Goal: Register for event/course

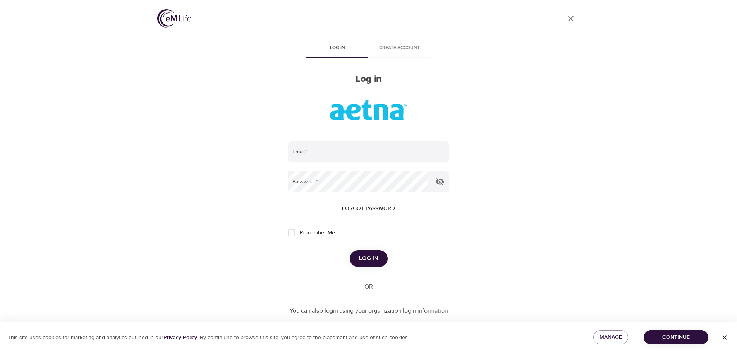
drag, startPoint x: 670, startPoint y: 333, endPoint x: 414, endPoint y: 206, distance: 285.7
click at [670, 333] on span "Continue" at bounding box center [676, 337] width 52 height 10
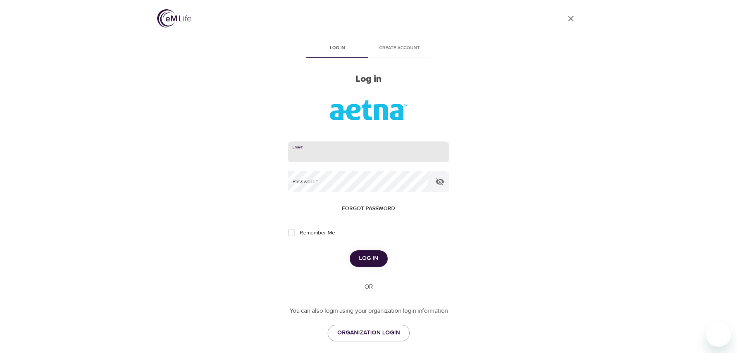
click at [313, 153] on input "email" at bounding box center [368, 151] width 161 height 21
type input "[EMAIL_ADDRESS][DOMAIN_NAME]"
click at [350, 250] on button "Log in" at bounding box center [369, 258] width 38 height 16
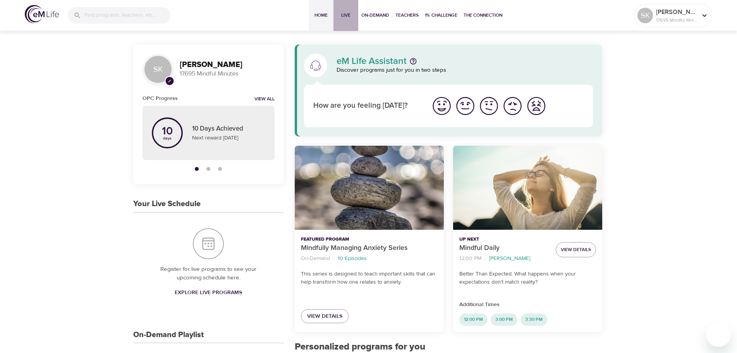
click at [343, 16] on span "Live" at bounding box center [345, 15] width 19 height 8
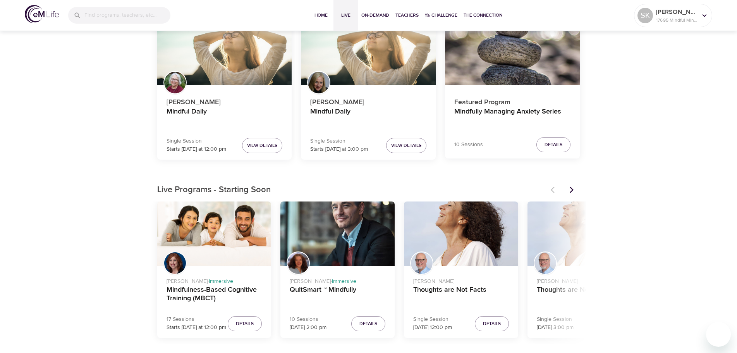
scroll to position [116, 0]
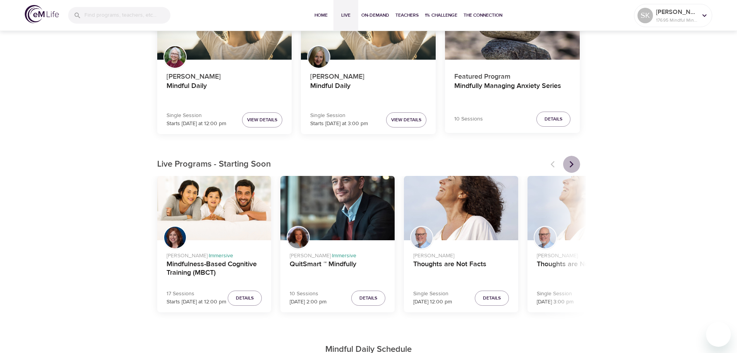
click at [569, 163] on icon "Next items" at bounding box center [572, 164] width 8 height 8
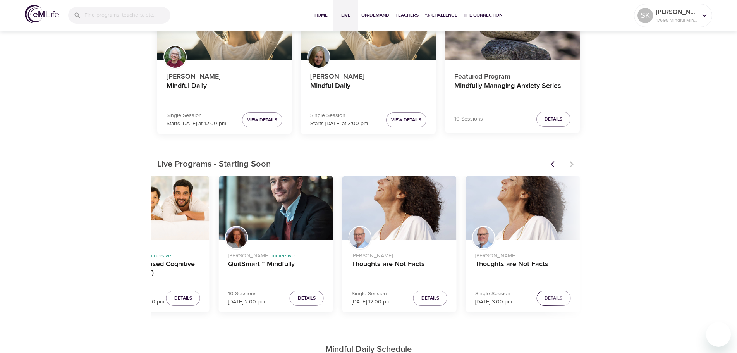
click at [550, 298] on span "Details" at bounding box center [553, 298] width 18 height 8
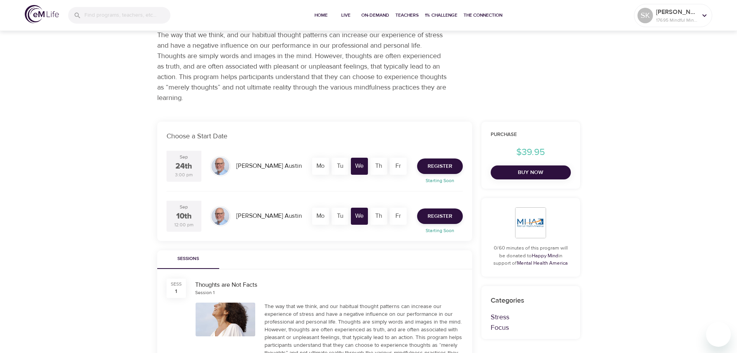
scroll to position [116, 0]
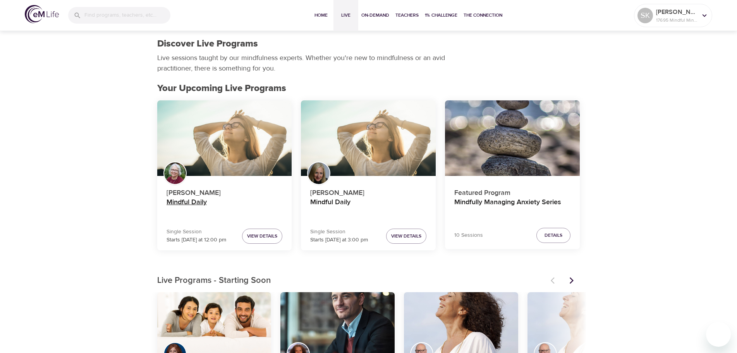
click at [190, 201] on h4 "Mindful Daily" at bounding box center [224, 207] width 116 height 19
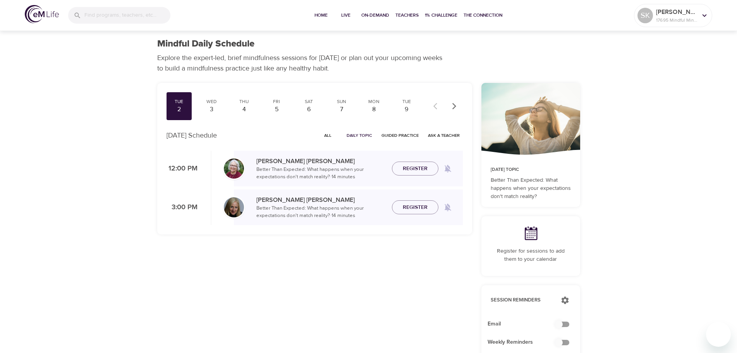
checkbox input "true"
click at [212, 106] on div "3" at bounding box center [211, 109] width 19 height 9
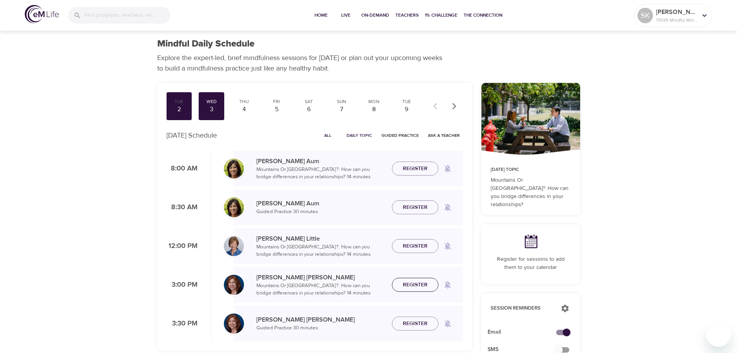
click at [415, 284] on span "Register" at bounding box center [415, 285] width 25 height 10
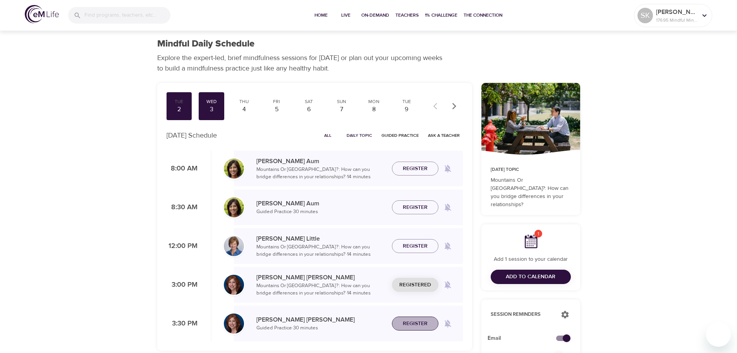
click at [418, 324] on span "Register" at bounding box center [415, 324] width 25 height 10
click at [243, 108] on div "4" at bounding box center [243, 109] width 19 height 9
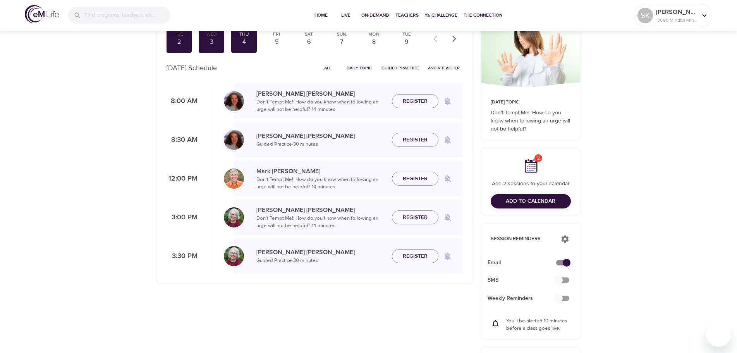
scroll to position [77, 0]
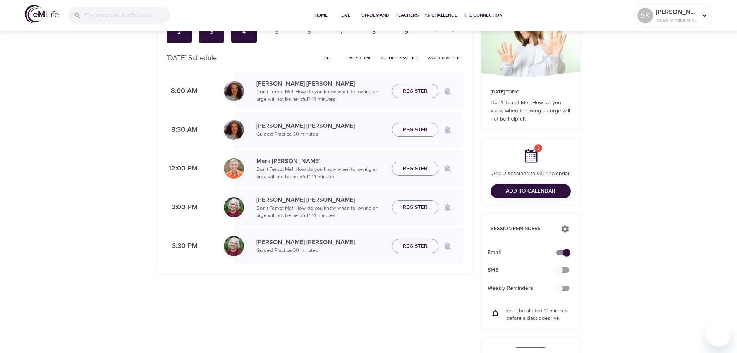
click at [413, 209] on span "Register" at bounding box center [415, 207] width 25 height 10
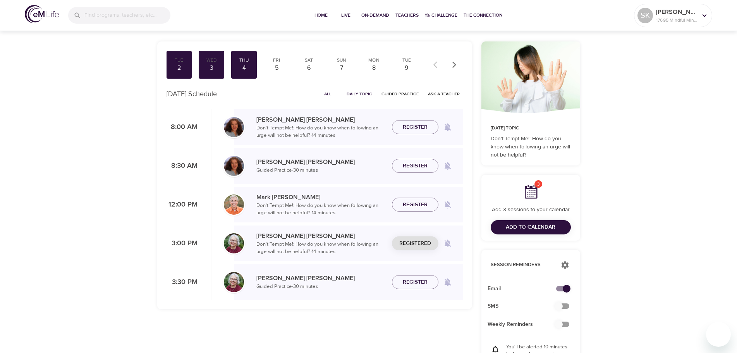
scroll to position [0, 0]
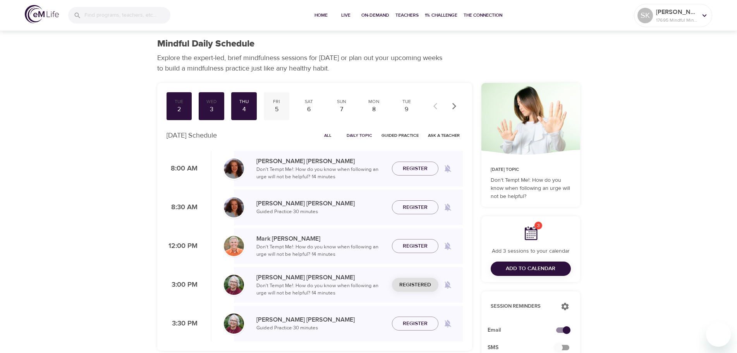
click at [279, 109] on div "5" at bounding box center [276, 109] width 19 height 9
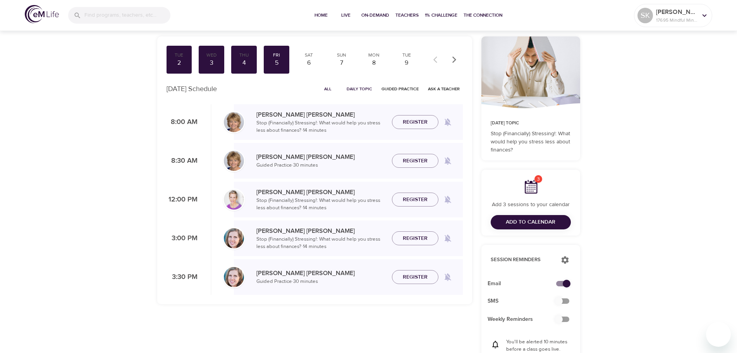
scroll to position [39, 0]
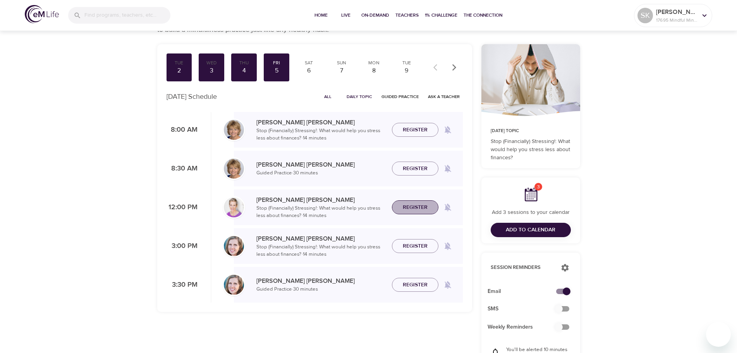
click at [415, 210] on span "Register" at bounding box center [415, 207] width 25 height 10
click at [309, 73] on div "6" at bounding box center [308, 70] width 19 height 9
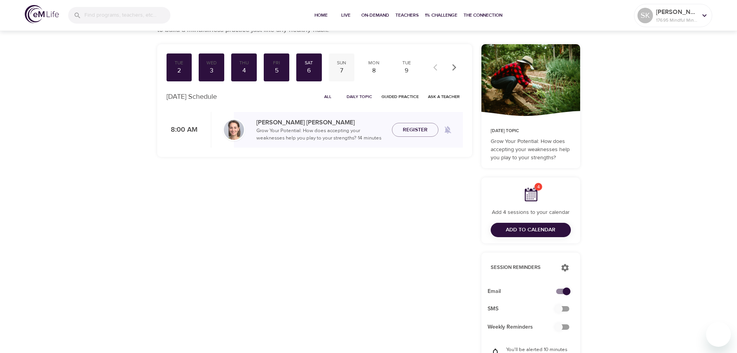
click at [343, 66] on div "7" at bounding box center [341, 70] width 19 height 9
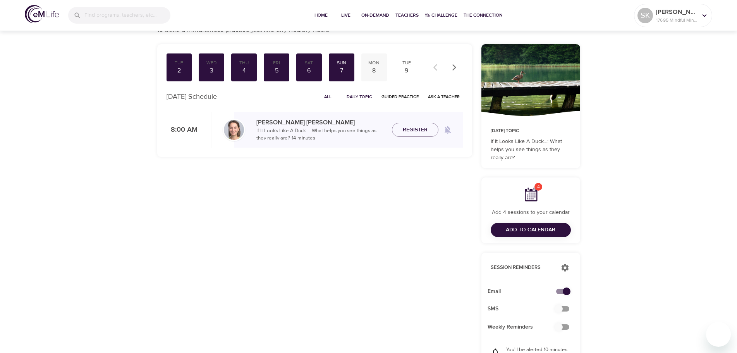
click at [375, 67] on div "8" at bounding box center [373, 70] width 19 height 9
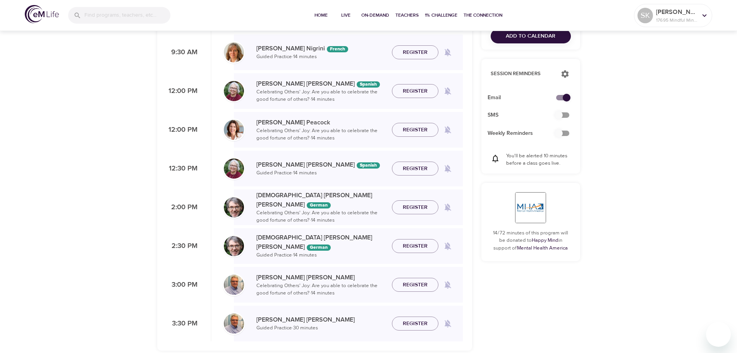
scroll to position [271, 0]
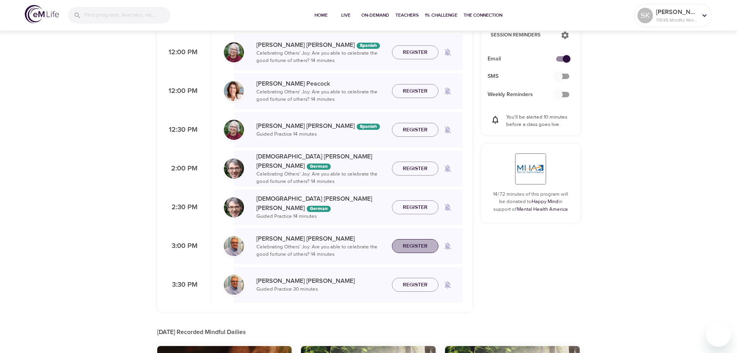
click at [411, 245] on span "Register" at bounding box center [415, 246] width 25 height 10
click at [423, 284] on span "Register" at bounding box center [415, 285] width 25 height 10
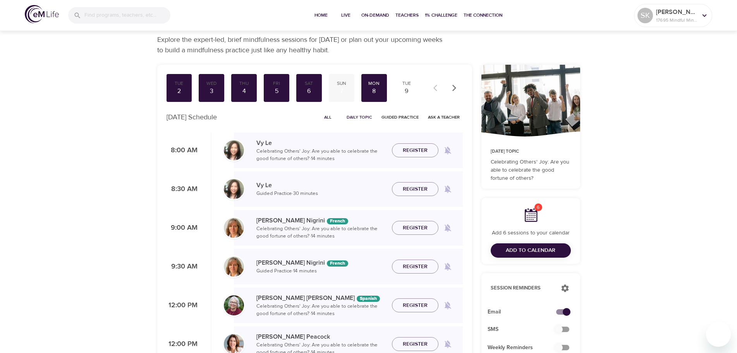
scroll to position [0, 0]
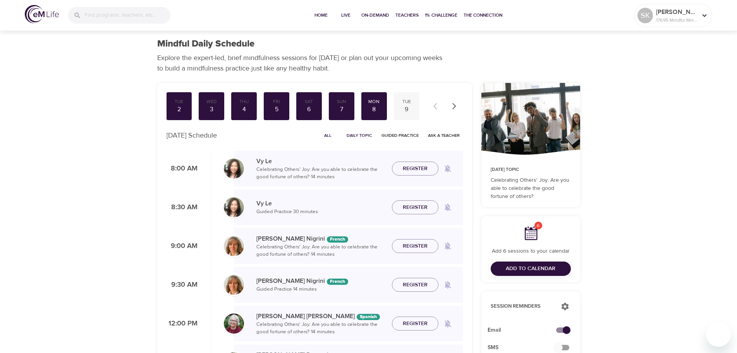
click at [407, 111] on div "9" at bounding box center [406, 109] width 19 height 9
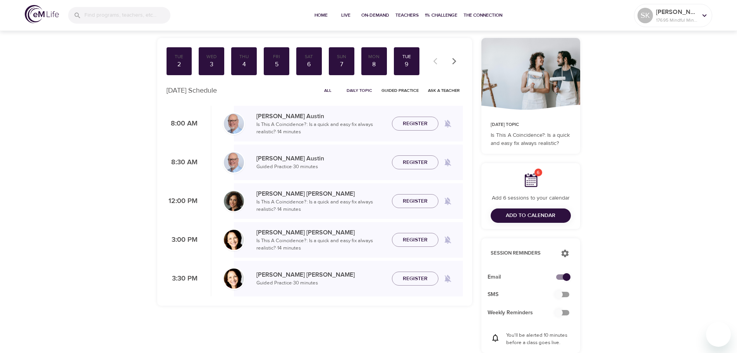
scroll to position [39, 0]
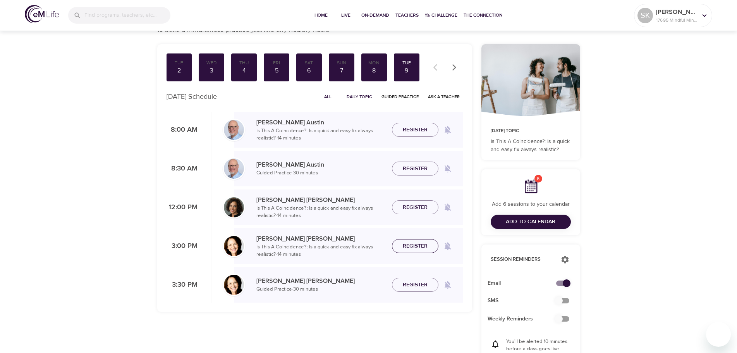
click at [411, 247] on span "Register" at bounding box center [415, 246] width 25 height 10
click at [455, 67] on icon "button" at bounding box center [454, 67] width 4 height 7
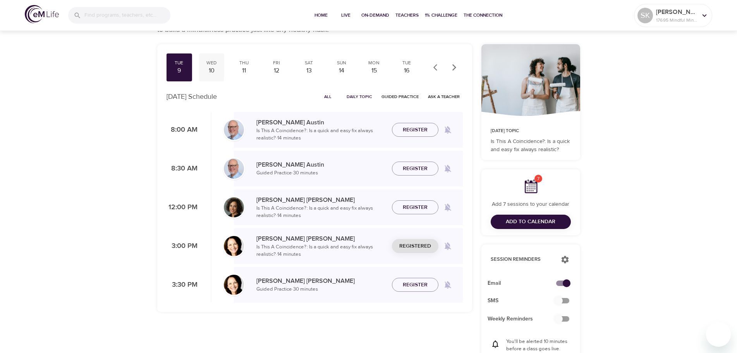
click at [209, 69] on div "10" at bounding box center [211, 70] width 19 height 9
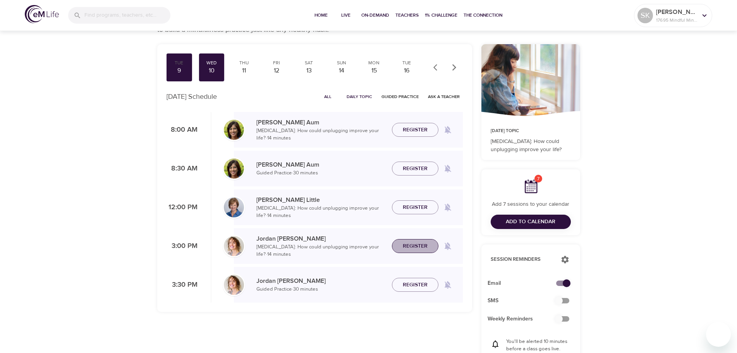
click at [425, 248] on span "Register" at bounding box center [415, 246] width 25 height 10
click at [242, 68] on div "11" at bounding box center [243, 70] width 19 height 9
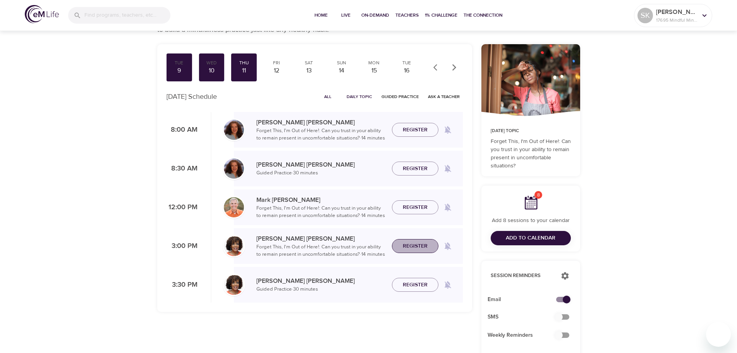
click at [420, 245] on span "Register" at bounding box center [415, 246] width 25 height 10
click at [278, 69] on div "12" at bounding box center [276, 70] width 19 height 9
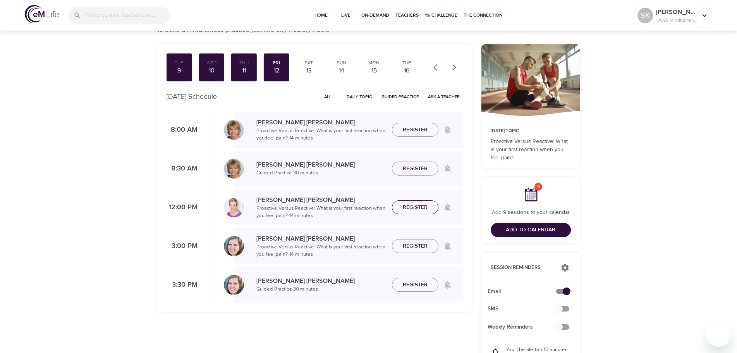
click at [409, 208] on span "Register" at bounding box center [415, 207] width 25 height 10
click at [309, 70] on div "13" at bounding box center [308, 70] width 19 height 9
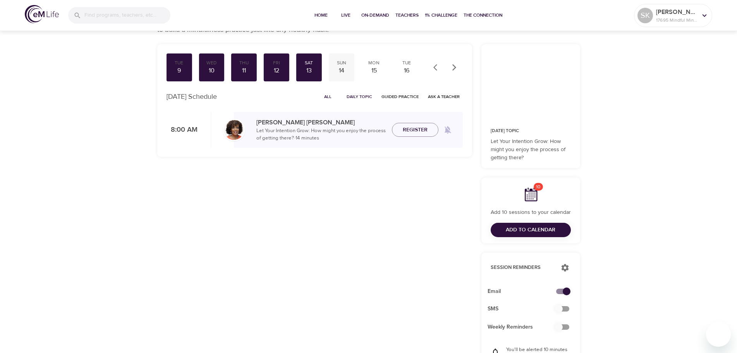
click at [341, 67] on div "14" at bounding box center [341, 70] width 19 height 9
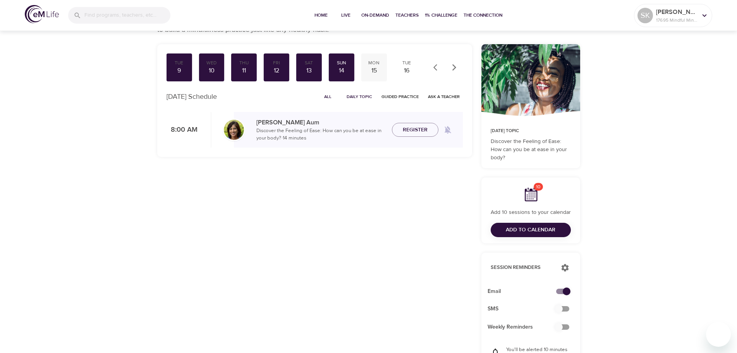
click at [371, 69] on div "15" at bounding box center [373, 70] width 19 height 9
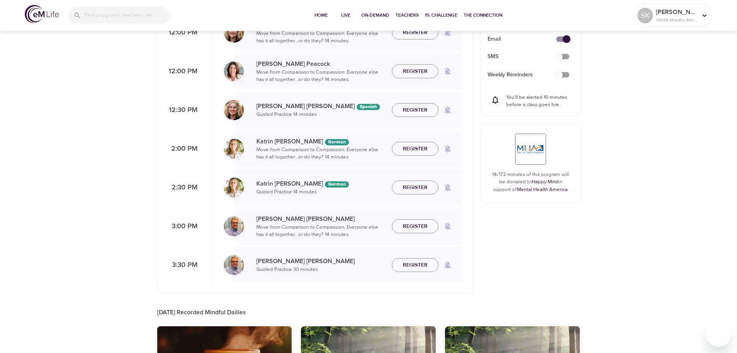
scroll to position [310, 0]
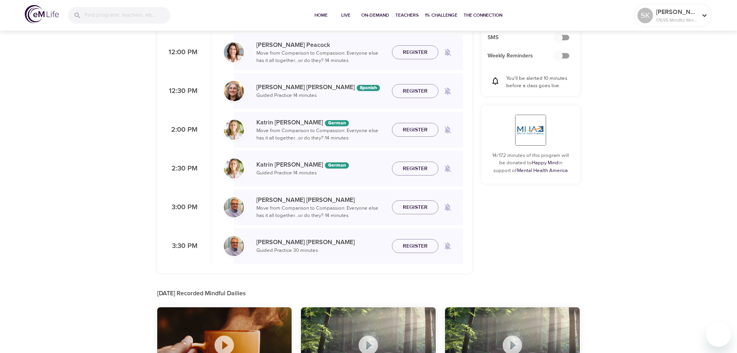
drag, startPoint x: 423, startPoint y: 207, endPoint x: 420, endPoint y: 221, distance: 14.2
click at [423, 207] on span "Register" at bounding box center [415, 207] width 25 height 10
click at [415, 243] on span "Register" at bounding box center [415, 246] width 25 height 10
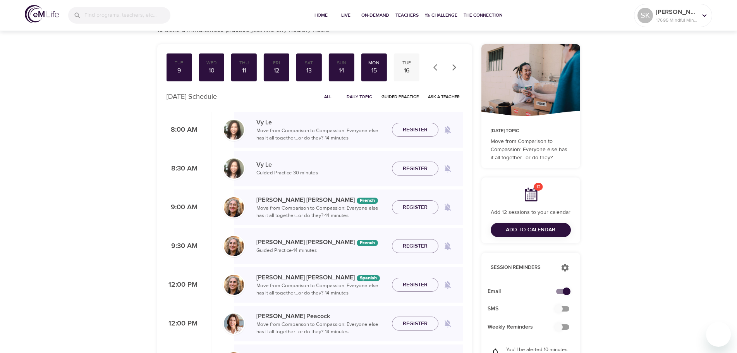
scroll to position [0, 0]
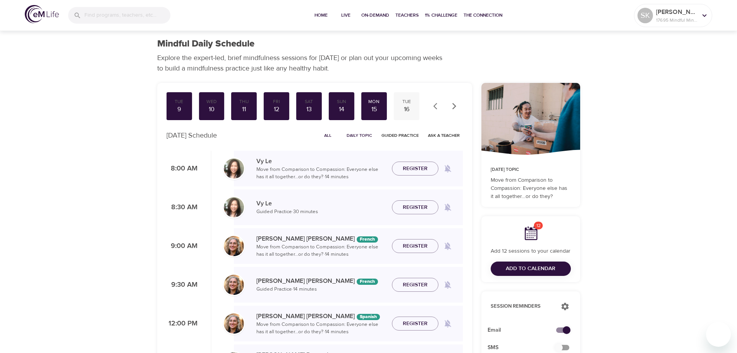
click at [406, 108] on div "16" at bounding box center [406, 109] width 19 height 9
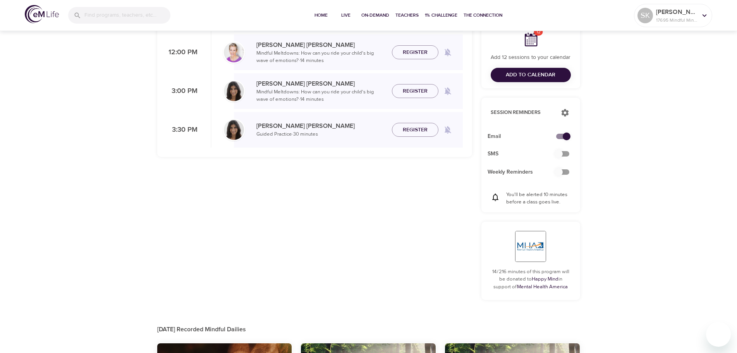
scroll to position [77, 0]
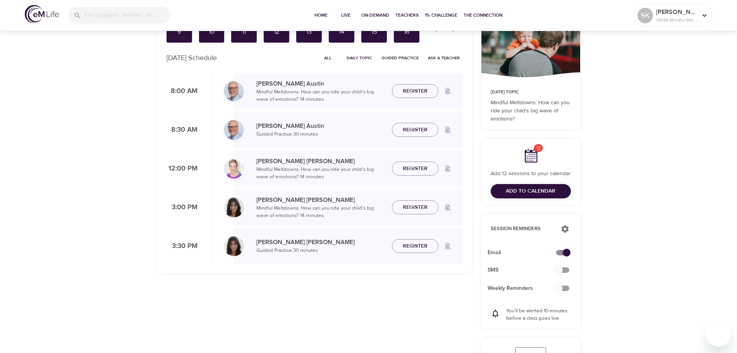
drag, startPoint x: 420, startPoint y: 171, endPoint x: 22, endPoint y: 170, distance: 398.0
click at [420, 171] on span "Register" at bounding box center [415, 169] width 25 height 10
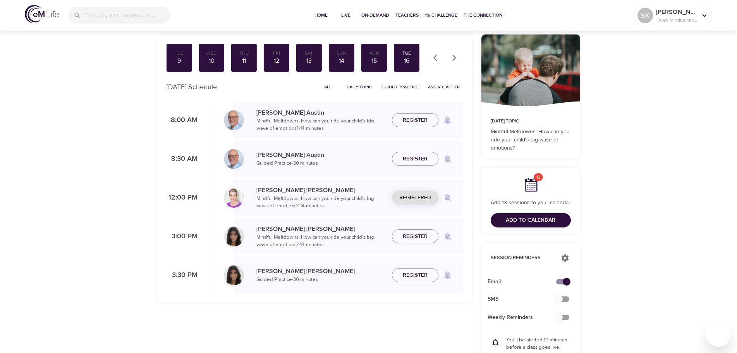
scroll to position [0, 0]
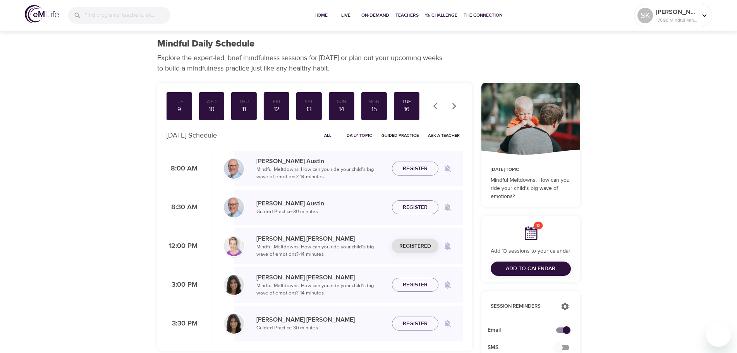
drag, startPoint x: 455, startPoint y: 107, endPoint x: 405, endPoint y: 108, distance: 50.3
click at [455, 107] on icon "button" at bounding box center [454, 106] width 8 height 8
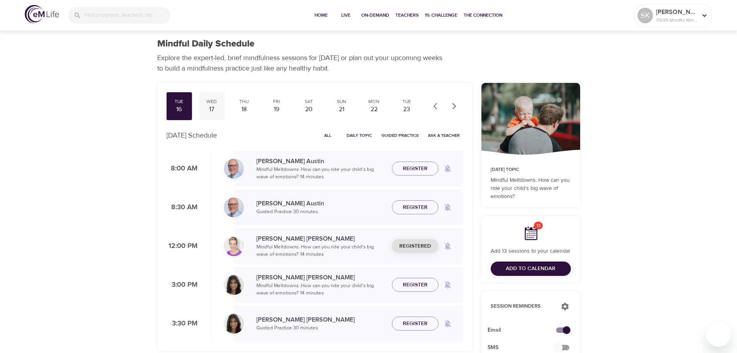
click at [211, 109] on div "17" at bounding box center [211, 109] width 19 height 9
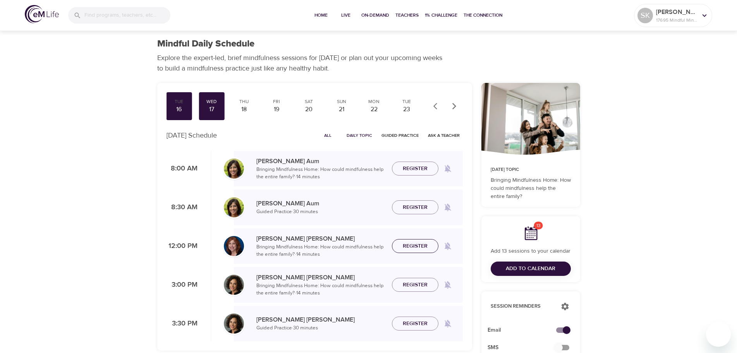
click at [413, 246] on span "Register" at bounding box center [415, 246] width 25 height 10
click at [246, 108] on div "18" at bounding box center [243, 109] width 19 height 9
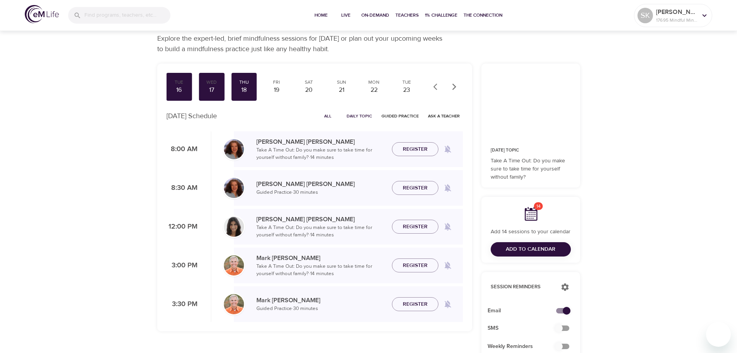
scroll to position [39, 0]
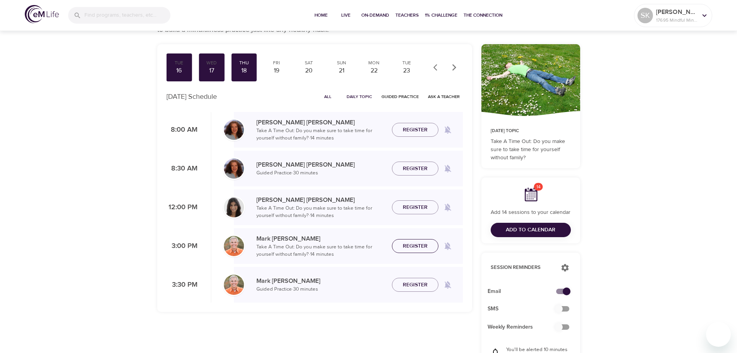
click at [413, 246] on span "Register" at bounding box center [415, 246] width 25 height 10
click at [273, 70] on div "19" at bounding box center [276, 70] width 19 height 9
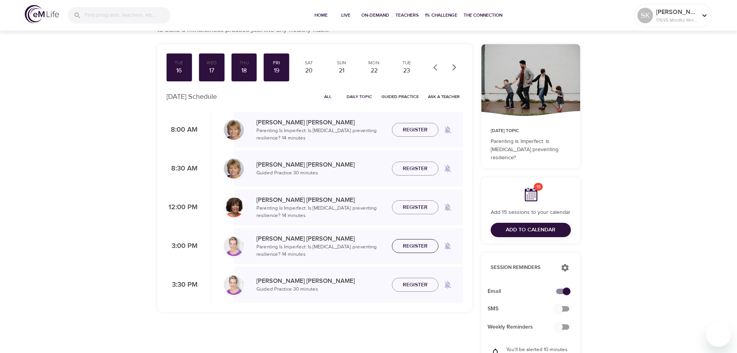
click at [413, 245] on span "Register" at bounding box center [415, 246] width 25 height 10
click at [308, 68] on div "20" at bounding box center [308, 70] width 19 height 9
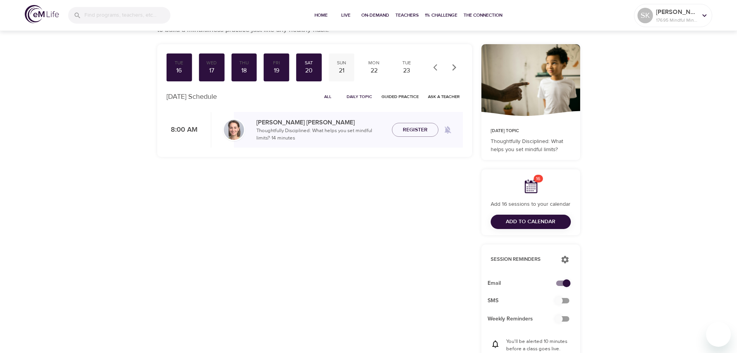
click at [342, 72] on div "21" at bounding box center [341, 70] width 19 height 9
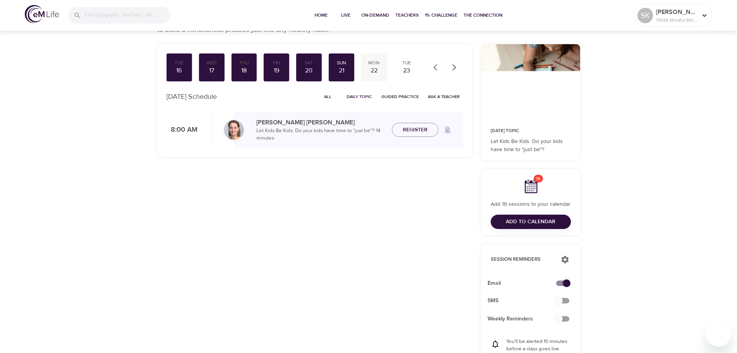
click at [369, 69] on div "22" at bounding box center [373, 70] width 19 height 9
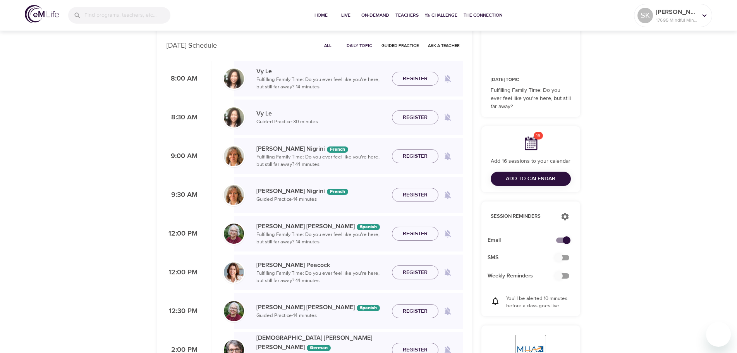
scroll to position [116, 0]
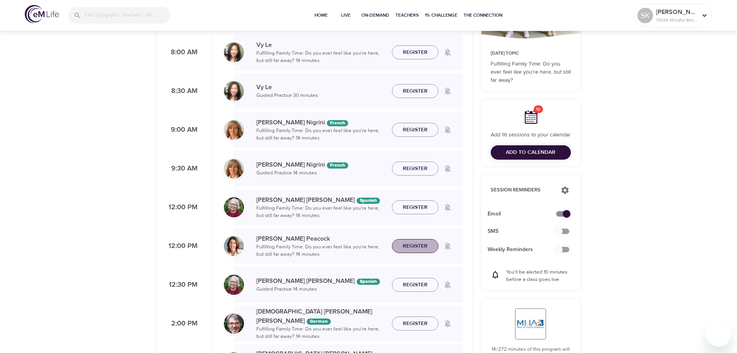
click at [419, 246] on span "Register" at bounding box center [415, 246] width 25 height 10
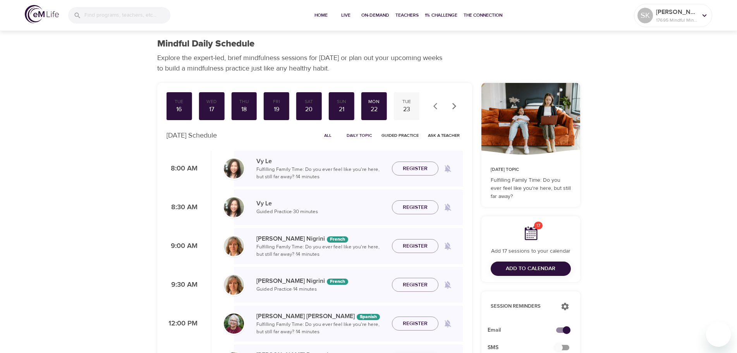
click at [406, 110] on div "23" at bounding box center [406, 109] width 19 height 9
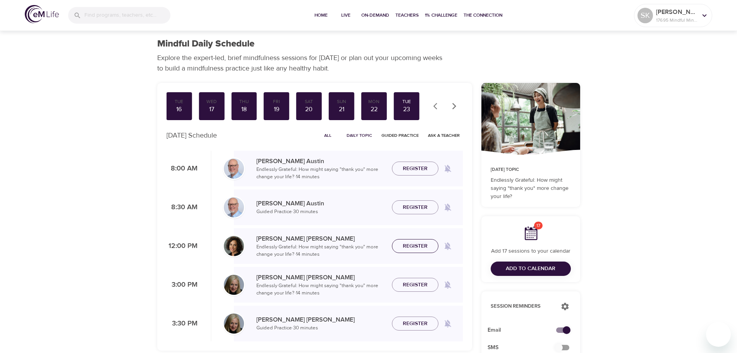
click at [418, 245] on span "Register" at bounding box center [415, 246] width 25 height 10
click at [454, 107] on icon "button" at bounding box center [454, 106] width 4 height 7
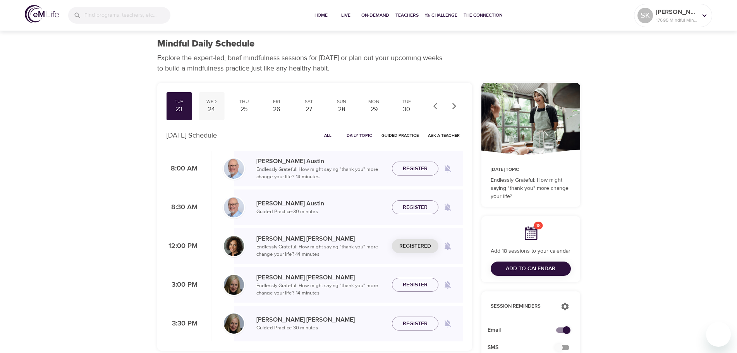
click at [213, 108] on div "24" at bounding box center [211, 109] width 19 height 9
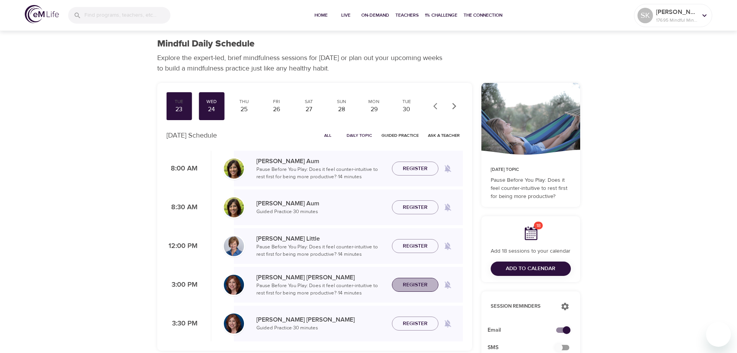
click at [417, 283] on span "Register" at bounding box center [415, 285] width 25 height 10
click at [412, 322] on span "Register" at bounding box center [415, 324] width 25 height 10
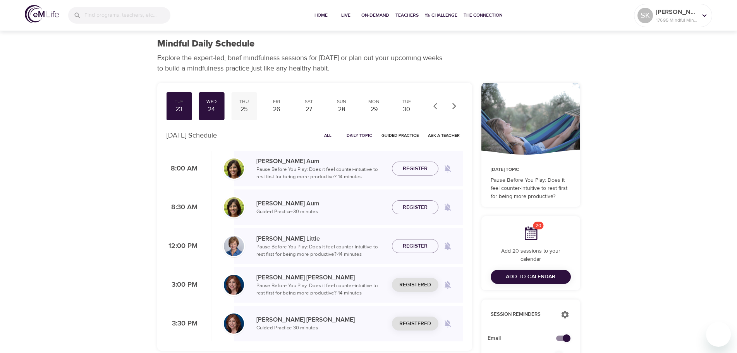
click at [245, 108] on div "25" at bounding box center [243, 109] width 19 height 9
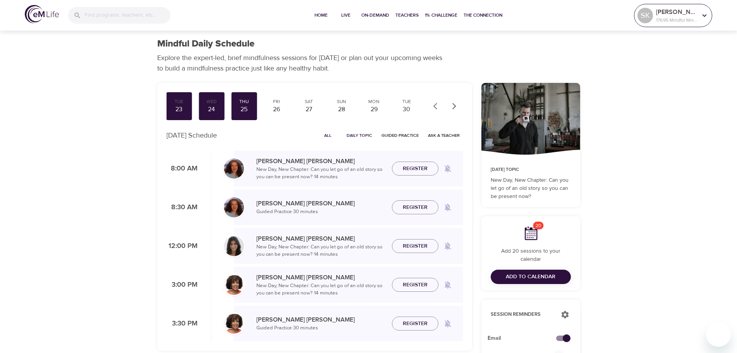
click at [703, 16] on icon at bounding box center [704, 15] width 9 height 9
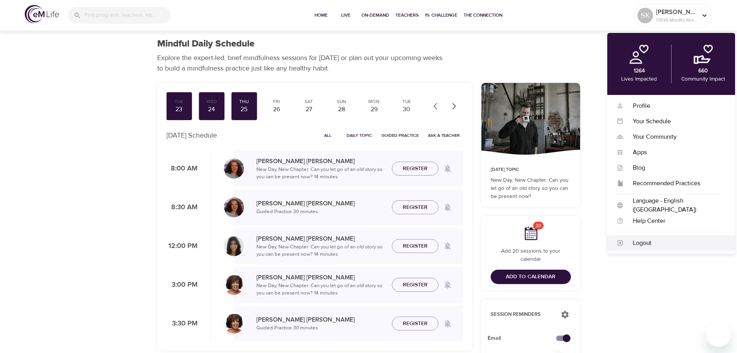
click at [646, 245] on div "Logout" at bounding box center [674, 242] width 102 height 9
